Goal: Task Accomplishment & Management: Manage account settings

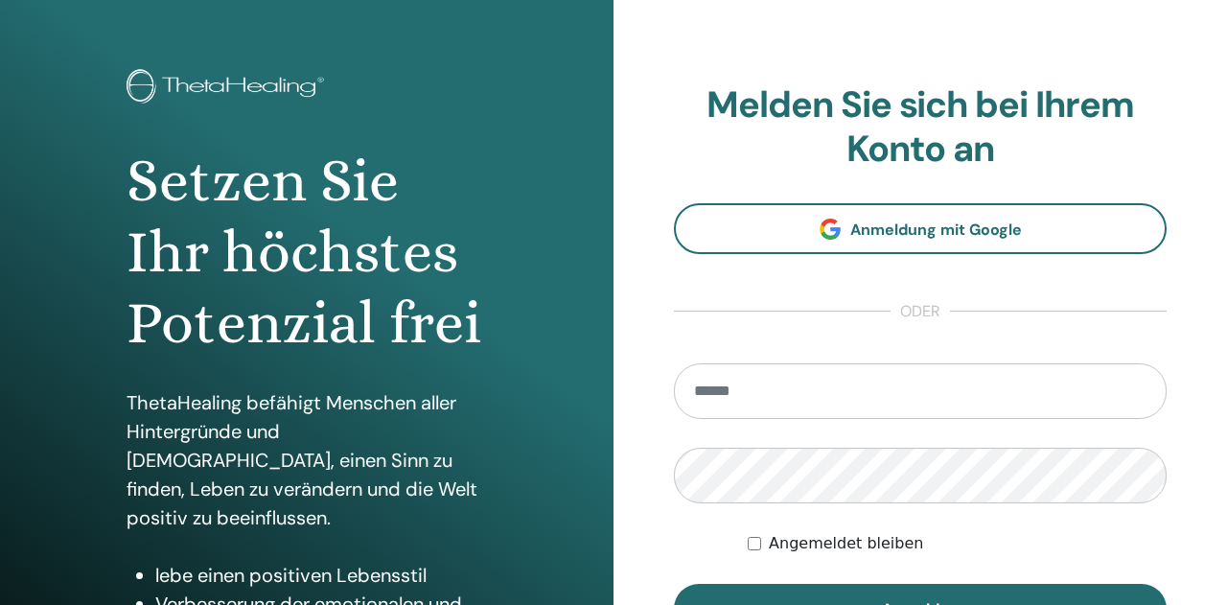
scroll to position [100, 0]
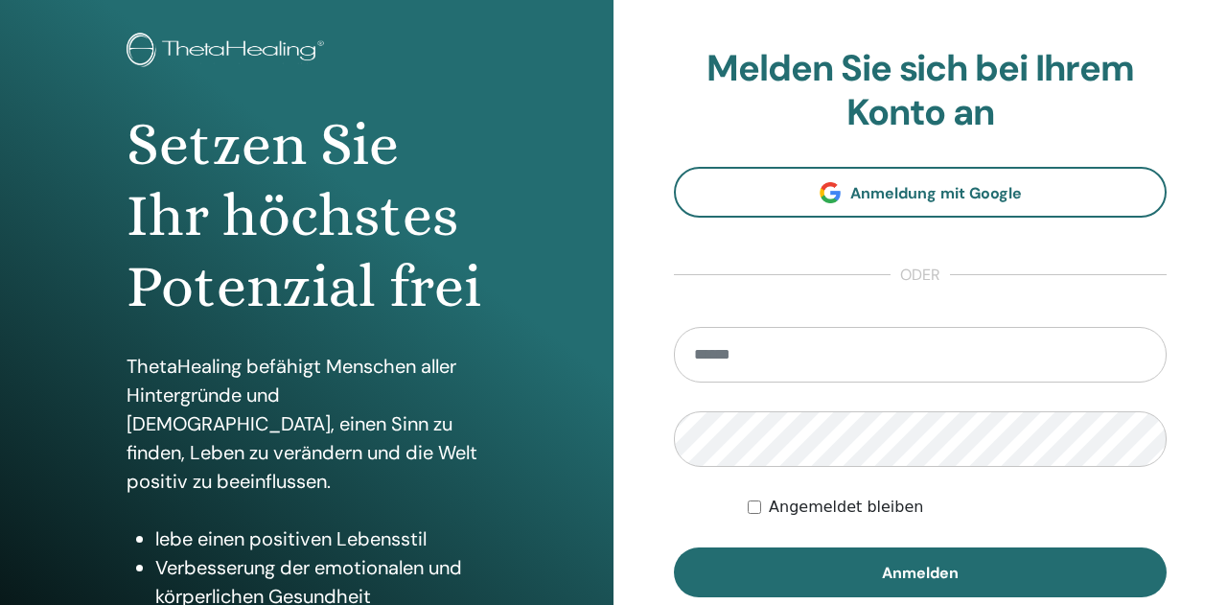
click at [783, 342] on input "email" at bounding box center [920, 355] width 493 height 56
type input "**********"
click at [674, 548] on button "Anmelden" at bounding box center [920, 573] width 493 height 50
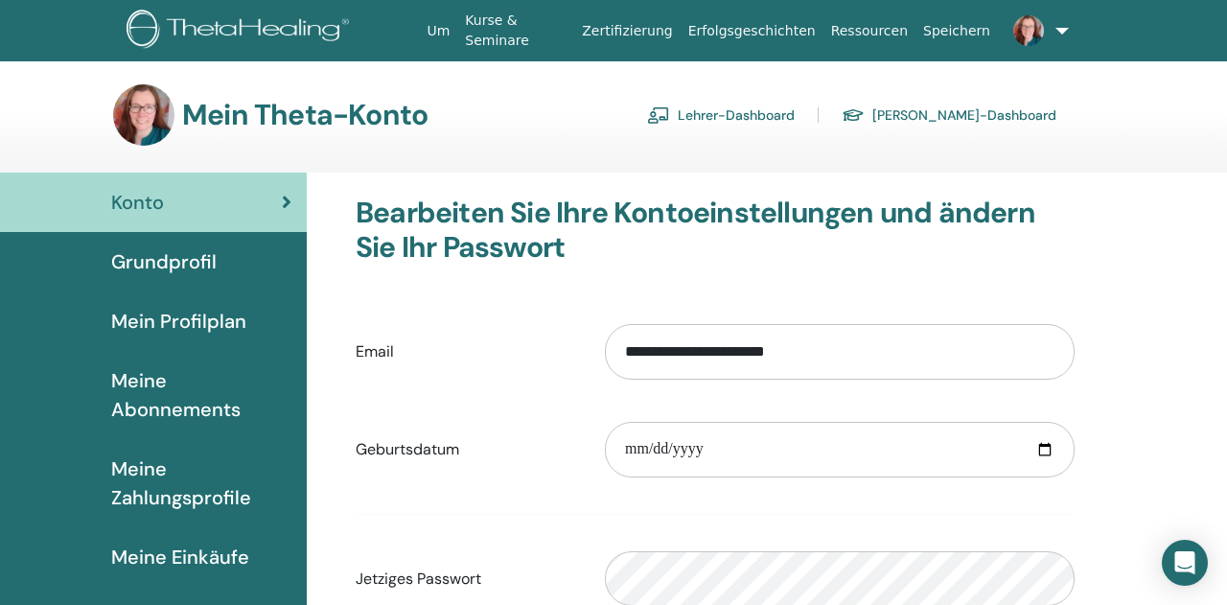
click at [795, 114] on link "Lehrer-Dashboard" at bounding box center [721, 115] width 148 height 31
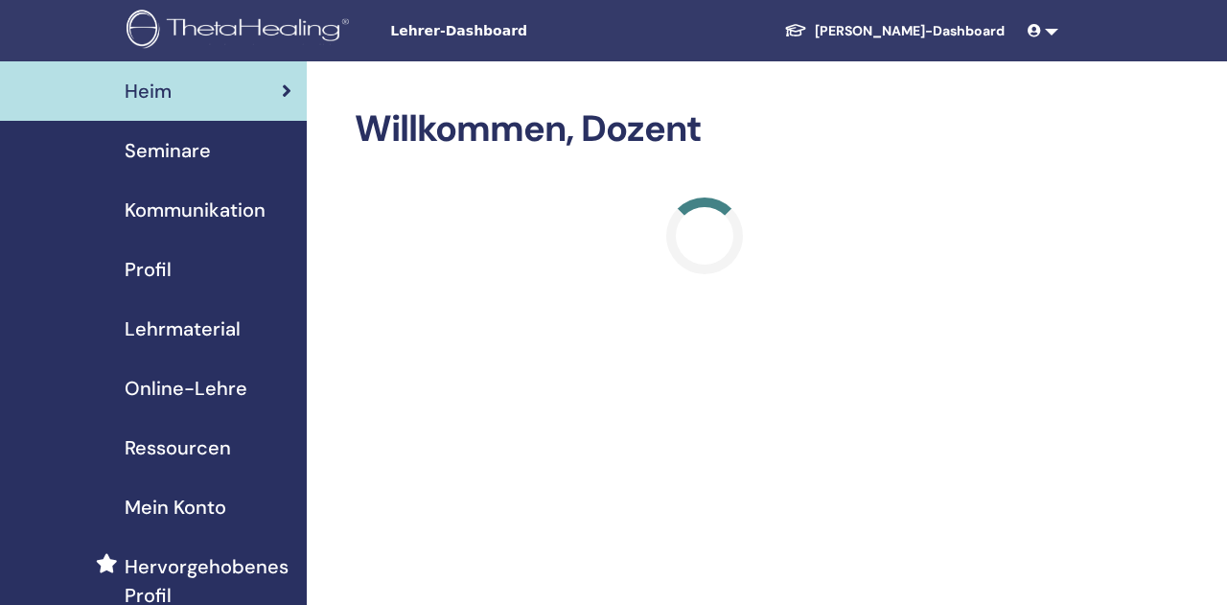
click at [168, 144] on span "Seminare" at bounding box center [168, 150] width 86 height 29
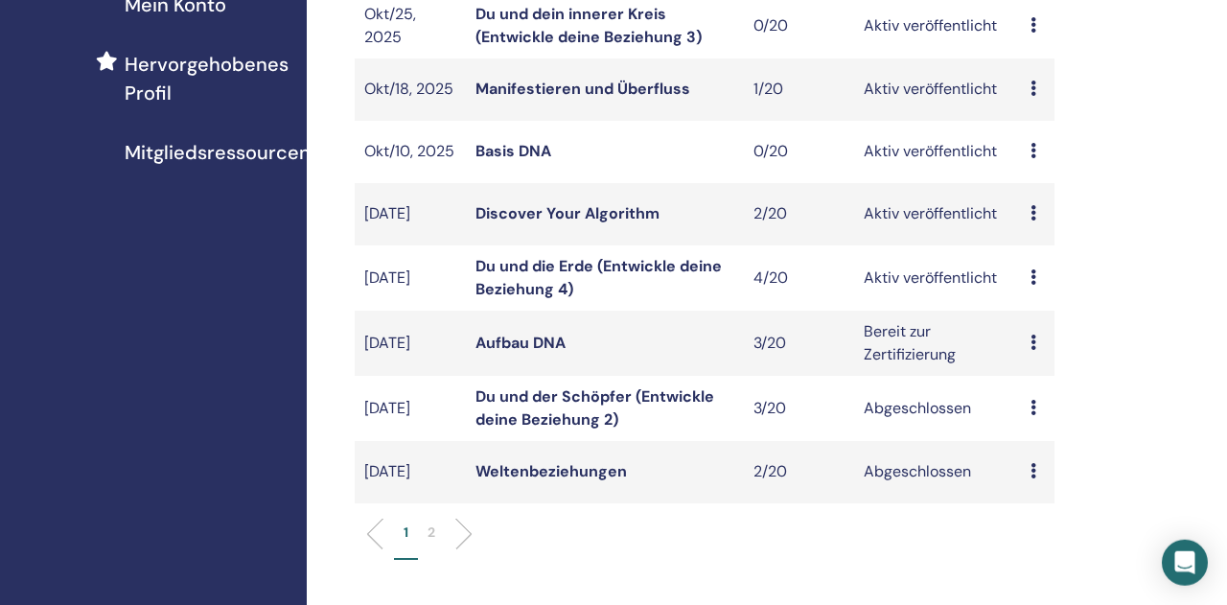
scroll to position [598, 0]
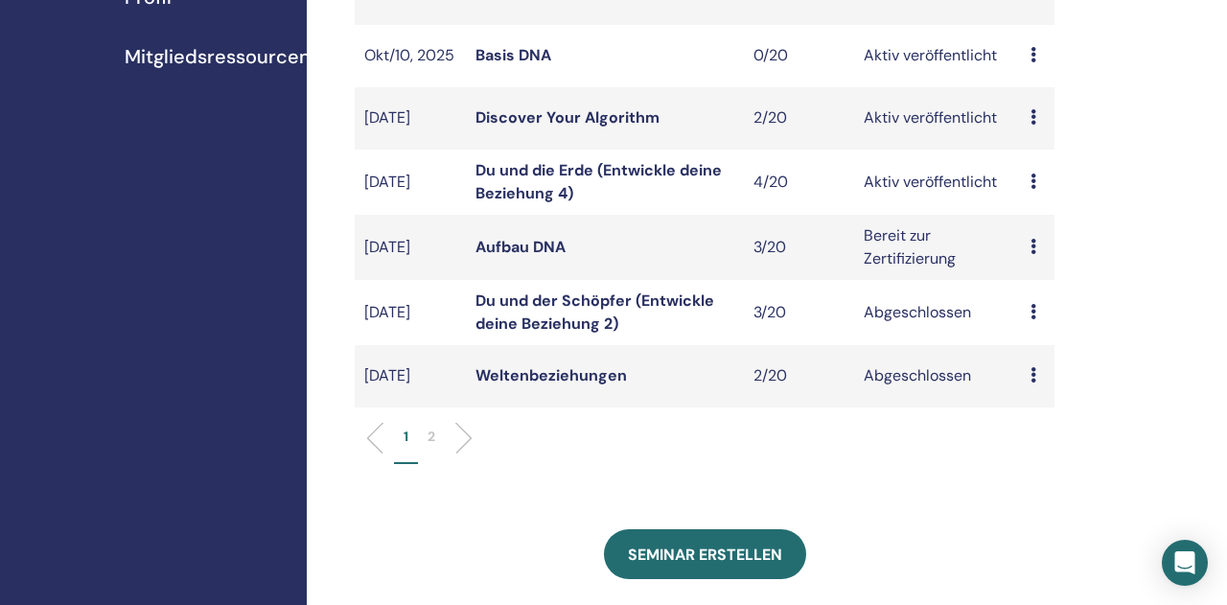
click at [488, 199] on link "Du und die Erde (Entwickle deine Beziehung 4)" at bounding box center [599, 181] width 246 height 43
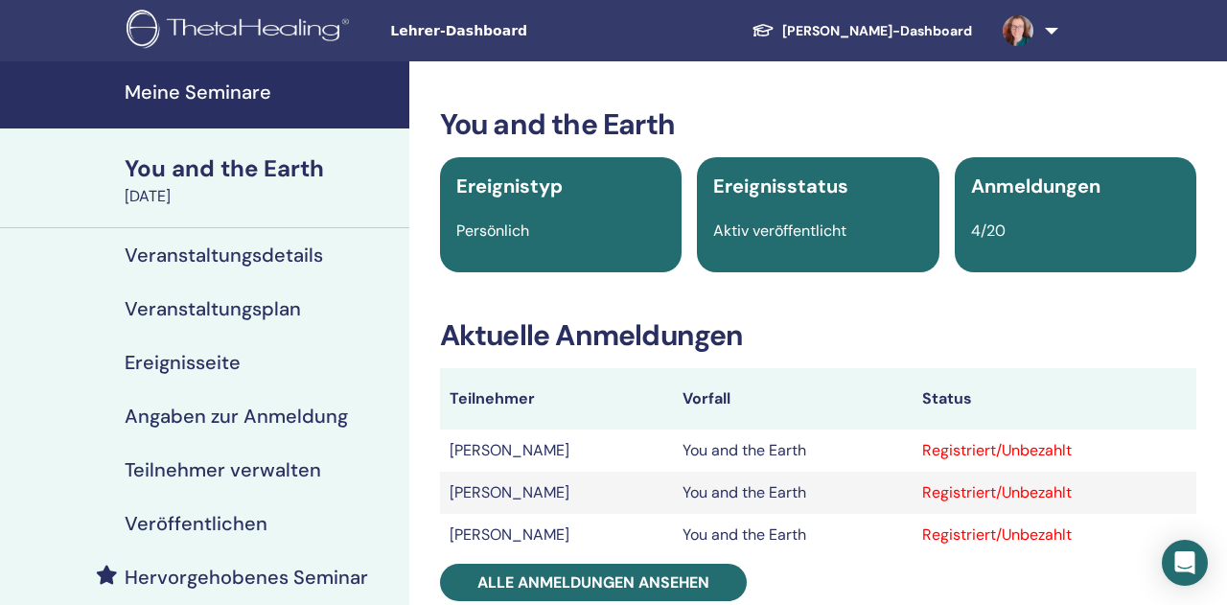
click at [227, 466] on h4 "Teilnehmer verwalten" at bounding box center [223, 469] width 197 height 23
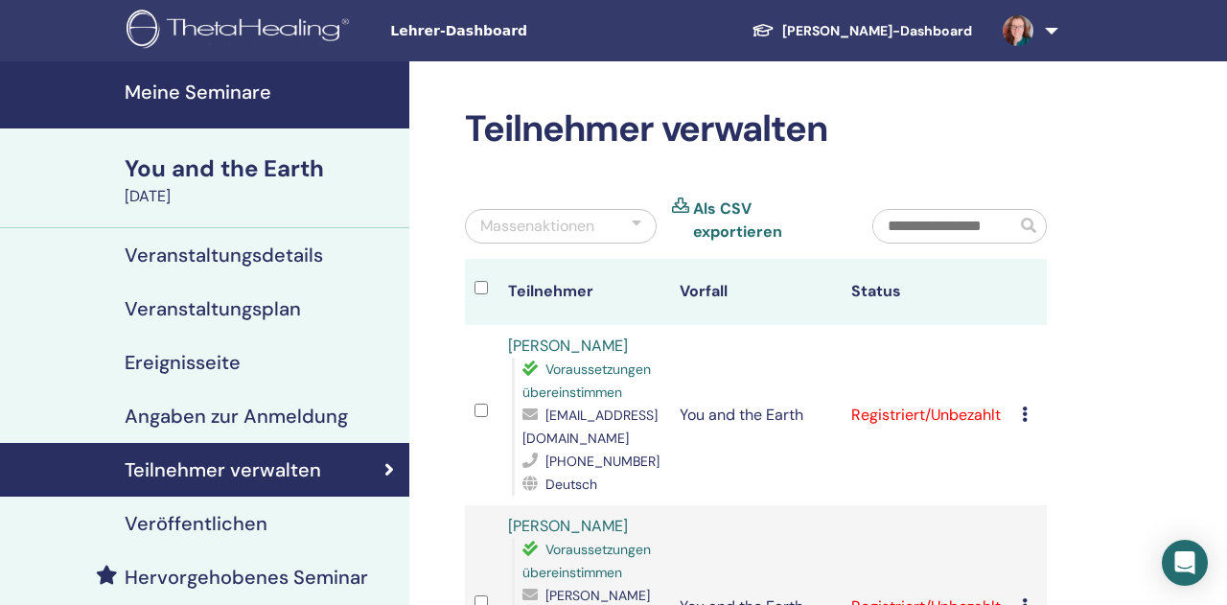
scroll to position [199, 0]
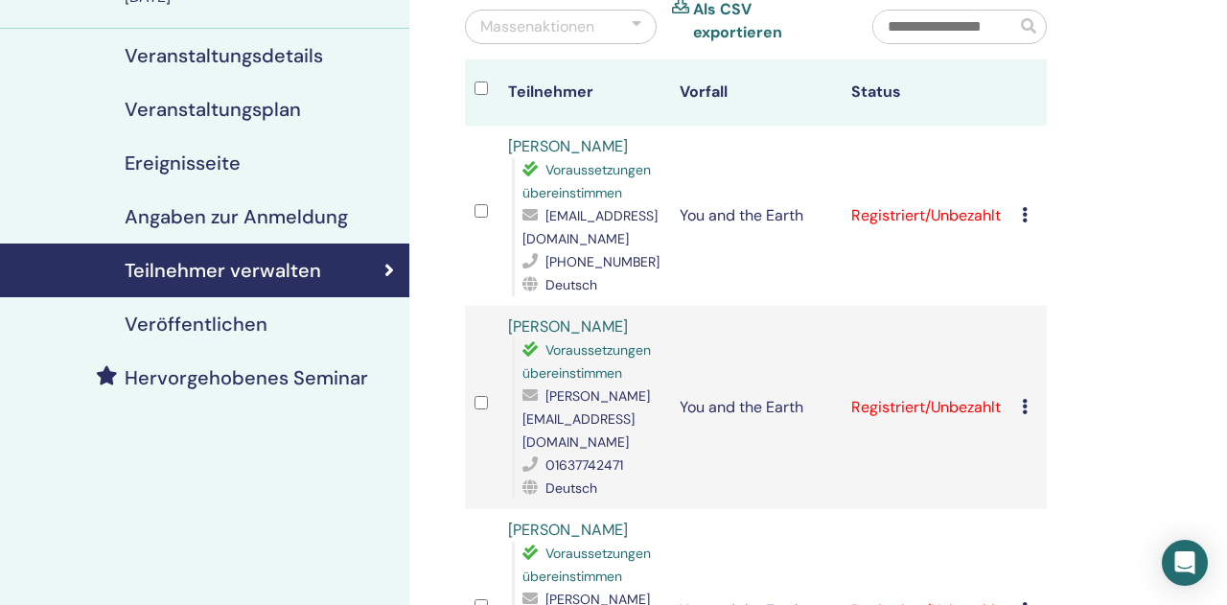
click at [1026, 191] on td "Registrierung stornieren Keine automatische Zertifizierung durchführen Als beza…" at bounding box center [1030, 216] width 35 height 180
click at [1028, 207] on icon at bounding box center [1025, 214] width 6 height 15
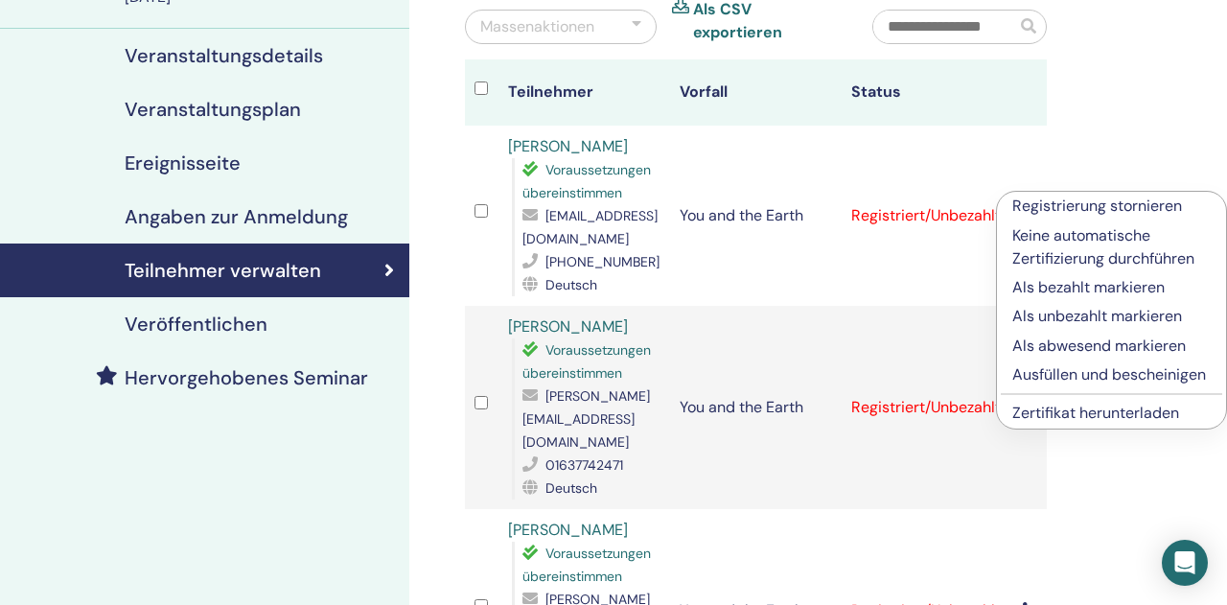
click at [1100, 415] on link "Zertifikat herunterladen" at bounding box center [1096, 413] width 167 height 20
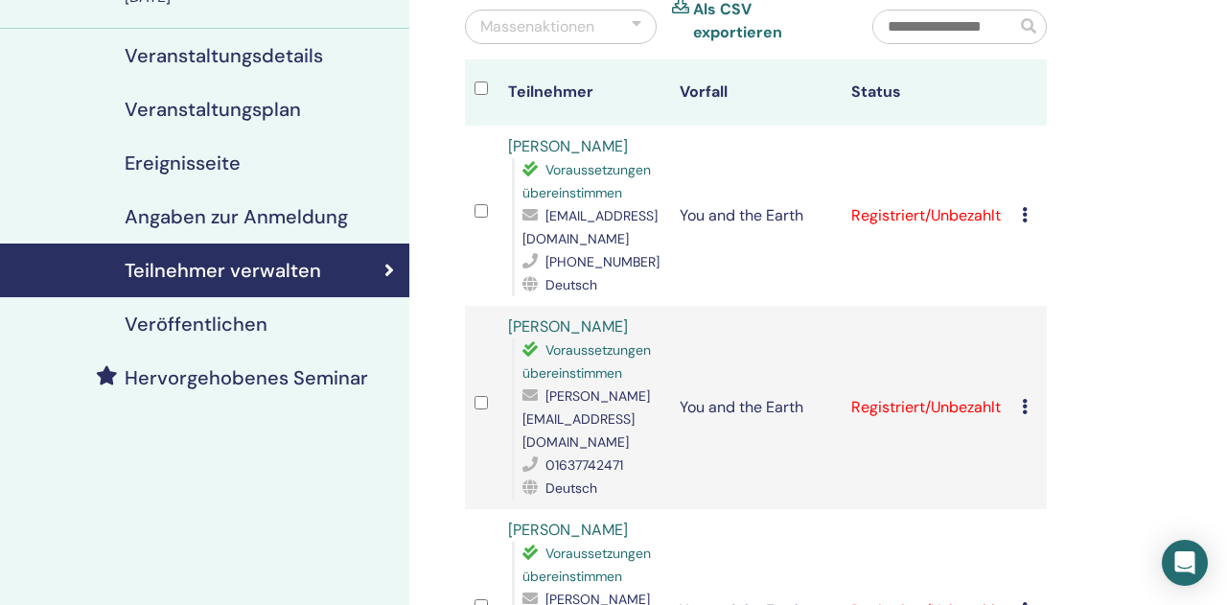
click at [1028, 399] on icon at bounding box center [1025, 406] width 6 height 15
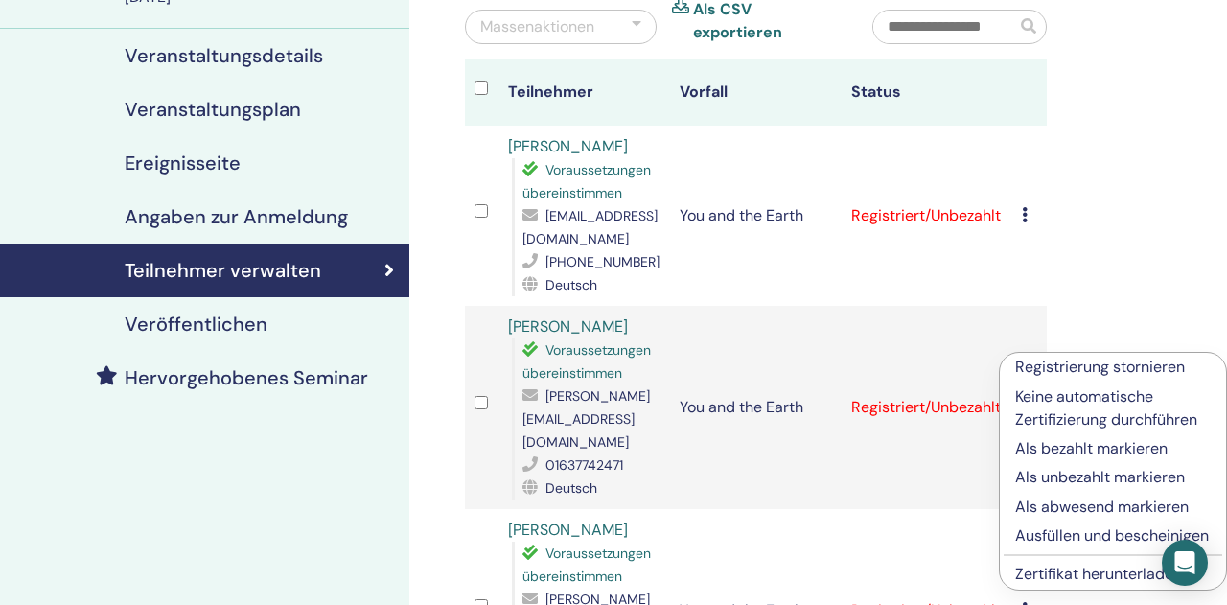
click at [1063, 579] on link "Zertifikat herunterladen" at bounding box center [1098, 574] width 167 height 20
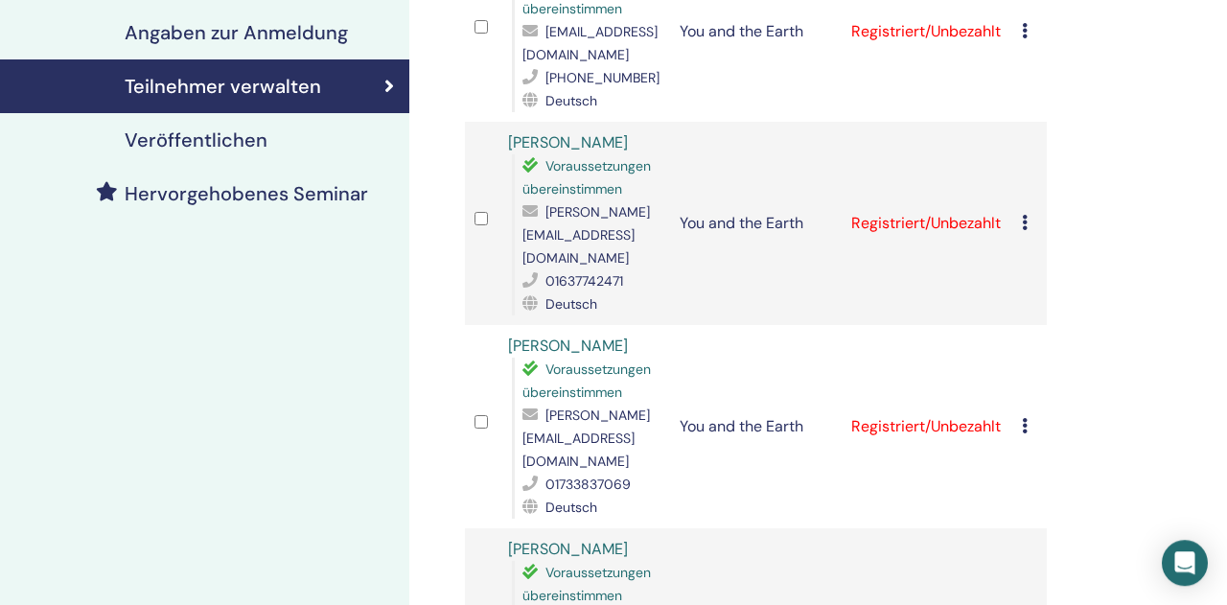
scroll to position [499, 0]
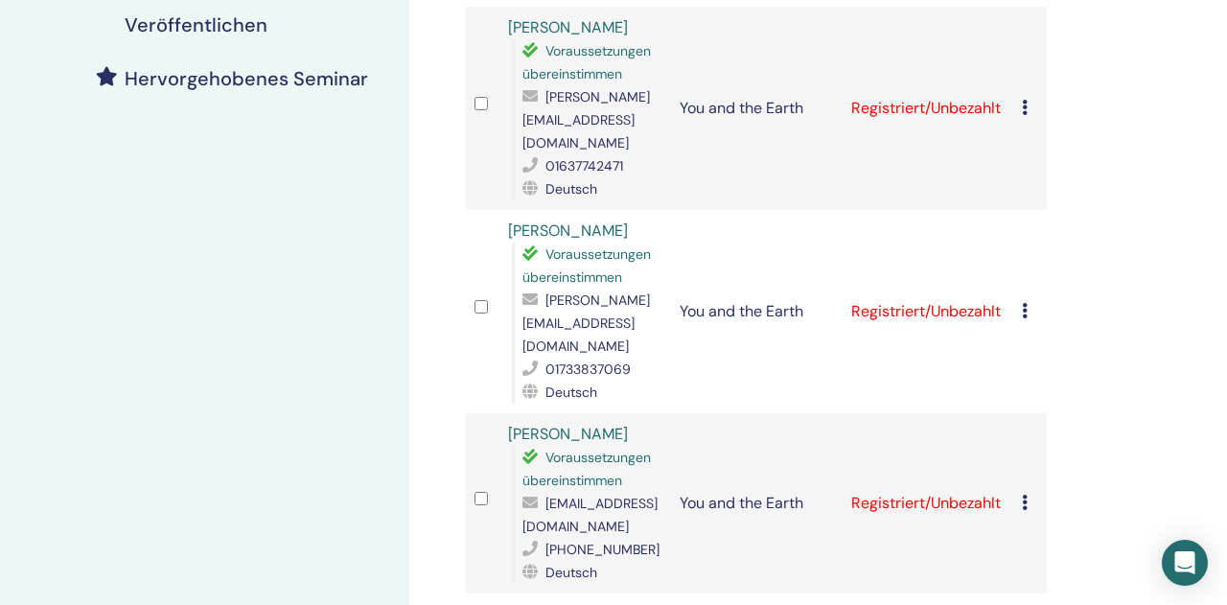
click at [1033, 300] on div "Registrierung stornieren Keine automatische Zertifizierung durchführen Als beza…" at bounding box center [1029, 311] width 15 height 23
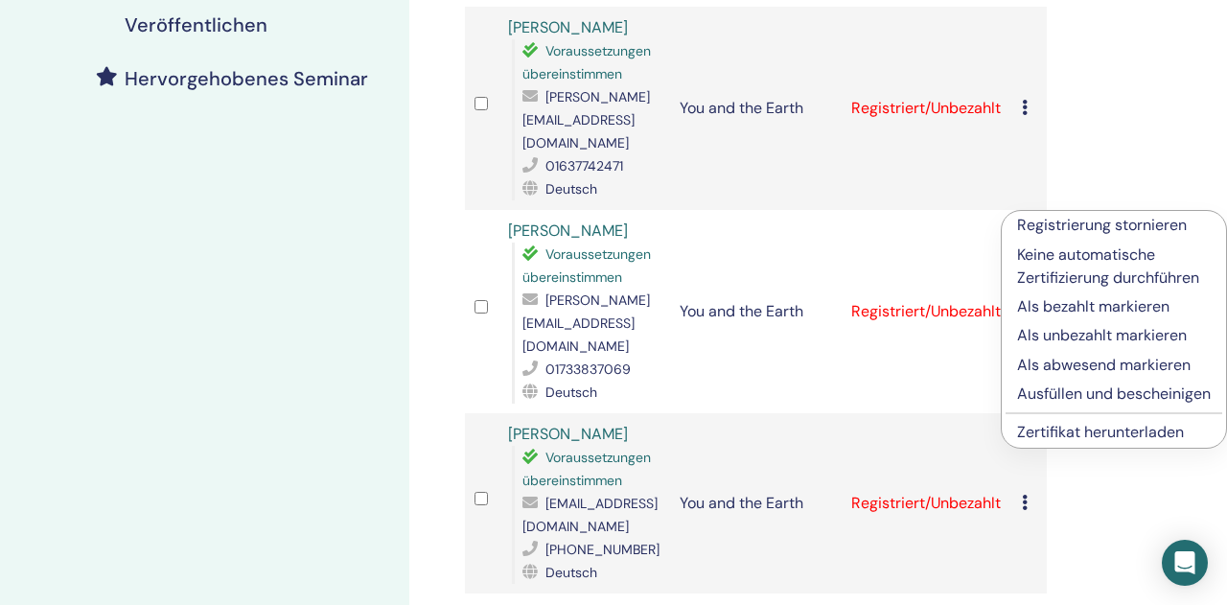
click at [1059, 442] on link "Zertifikat herunterladen" at bounding box center [1100, 432] width 167 height 20
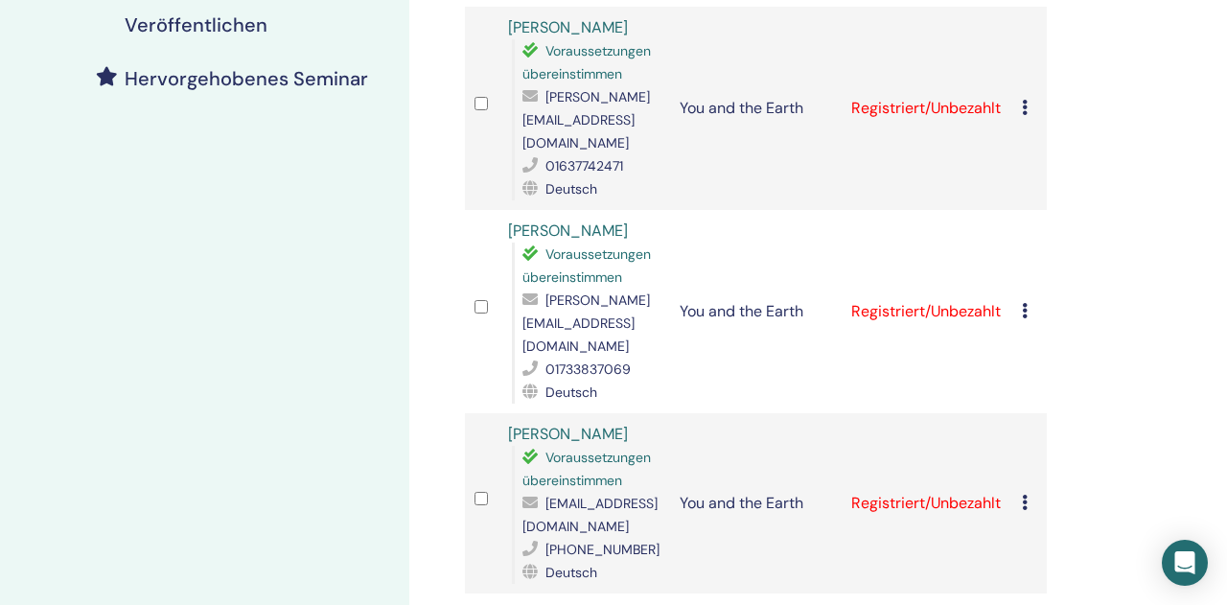
click at [1028, 495] on icon at bounding box center [1025, 502] width 6 height 15
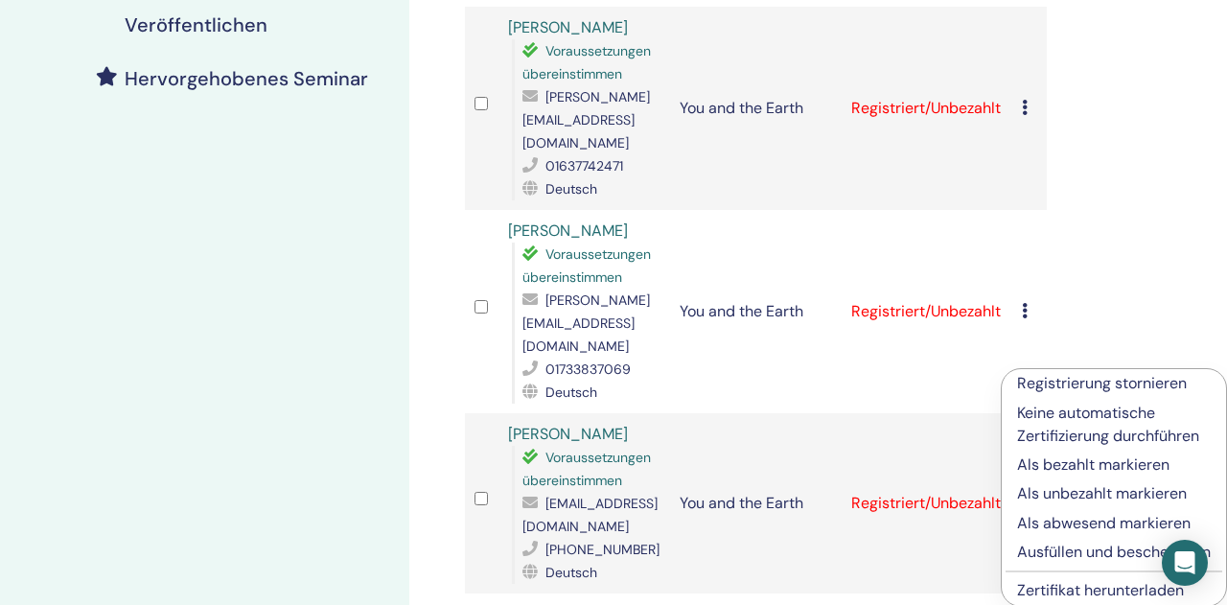
scroll to position [898, 0]
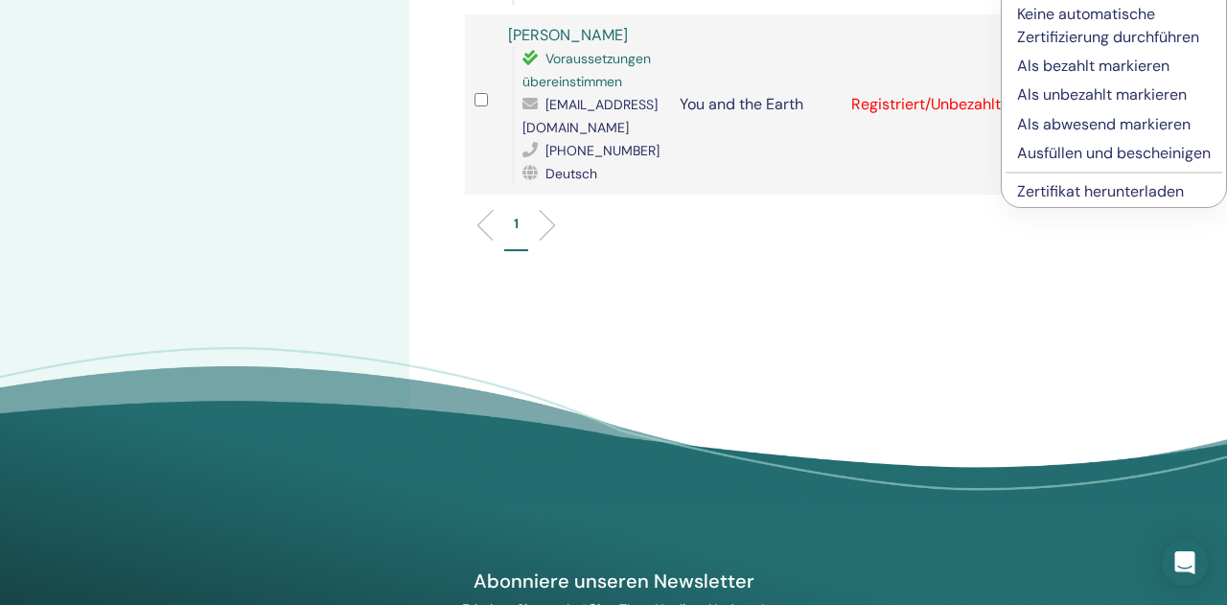
click at [1047, 201] on link "Zertifikat herunterladen" at bounding box center [1100, 191] width 167 height 20
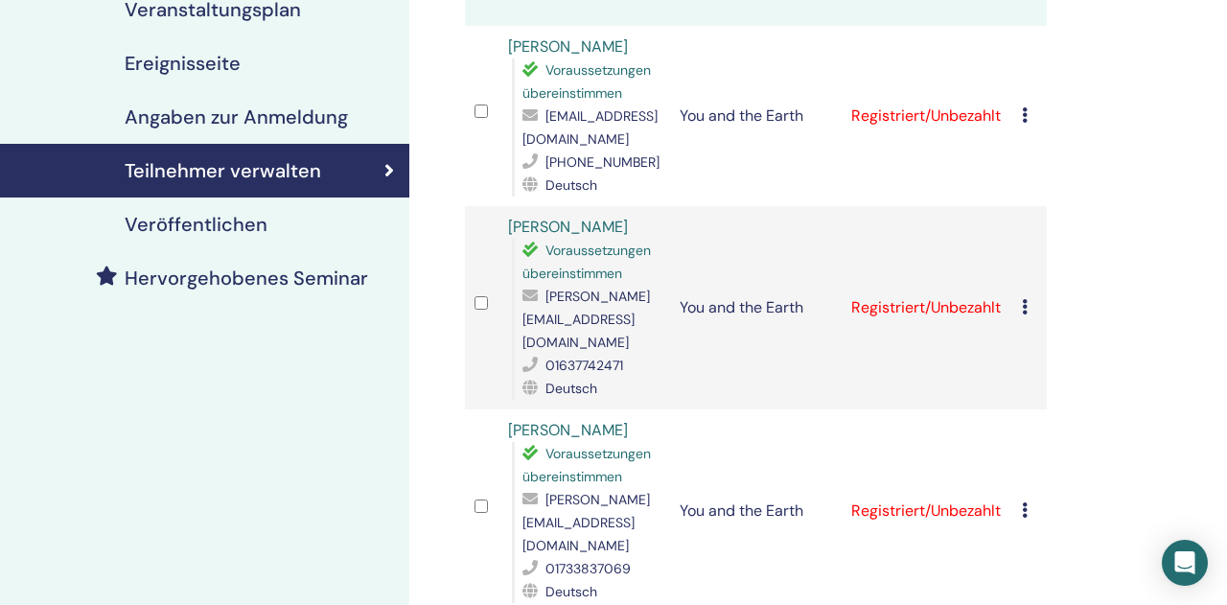
scroll to position [0, 0]
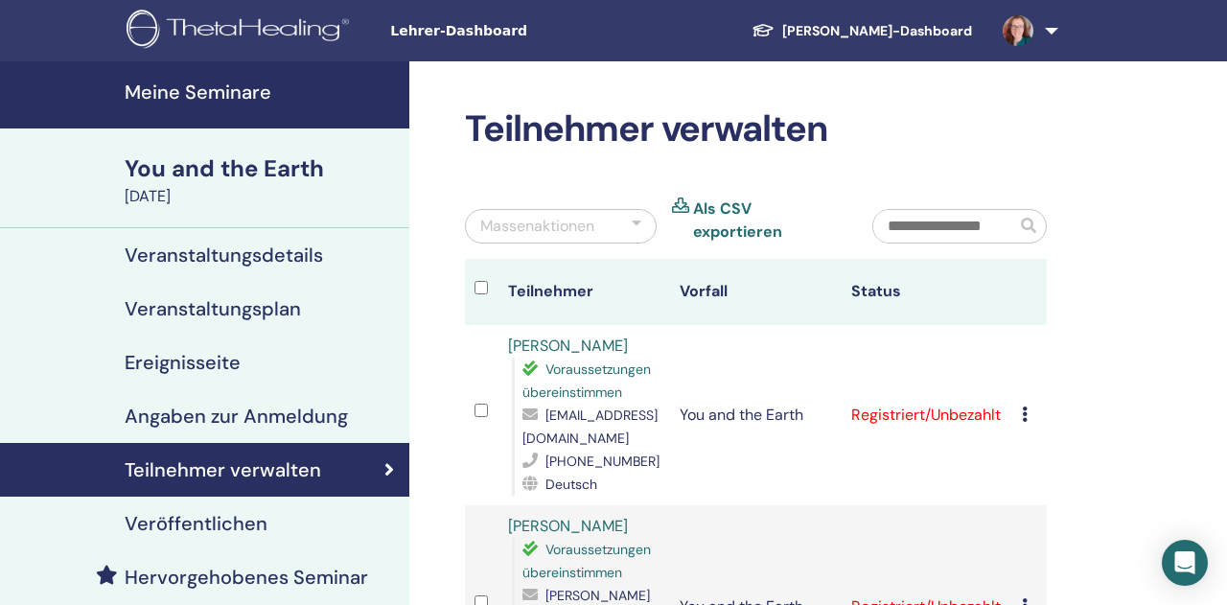
click at [1051, 31] on link at bounding box center [1027, 30] width 79 height 61
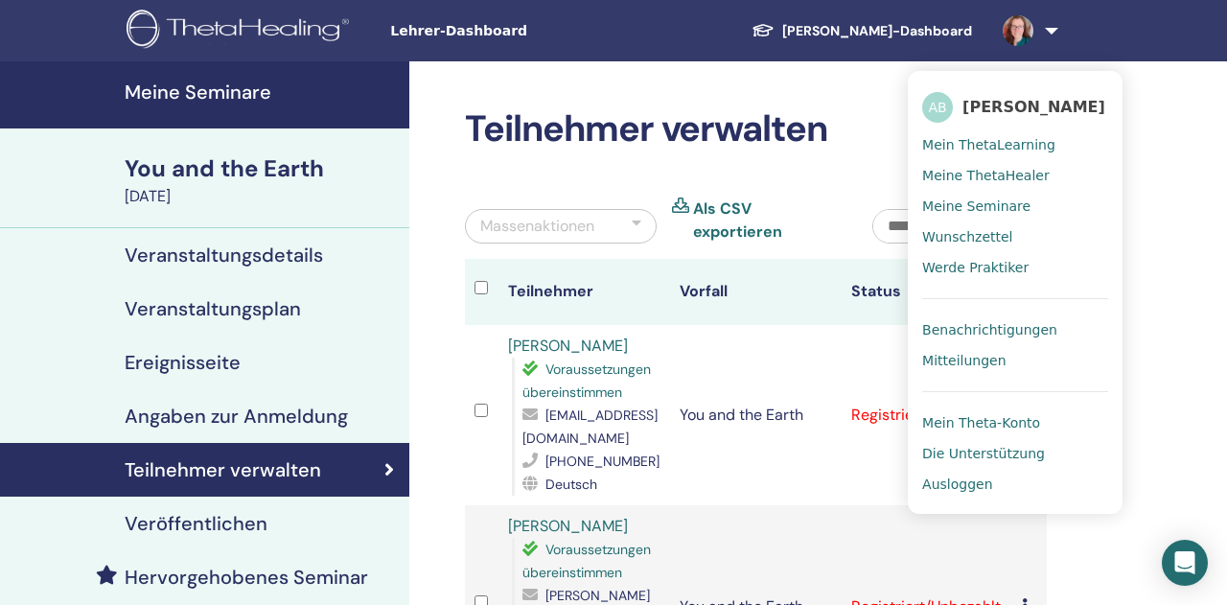
click at [968, 485] on span "Ausloggen" at bounding box center [957, 484] width 70 height 17
